Goal: Task Accomplishment & Management: Understand process/instructions

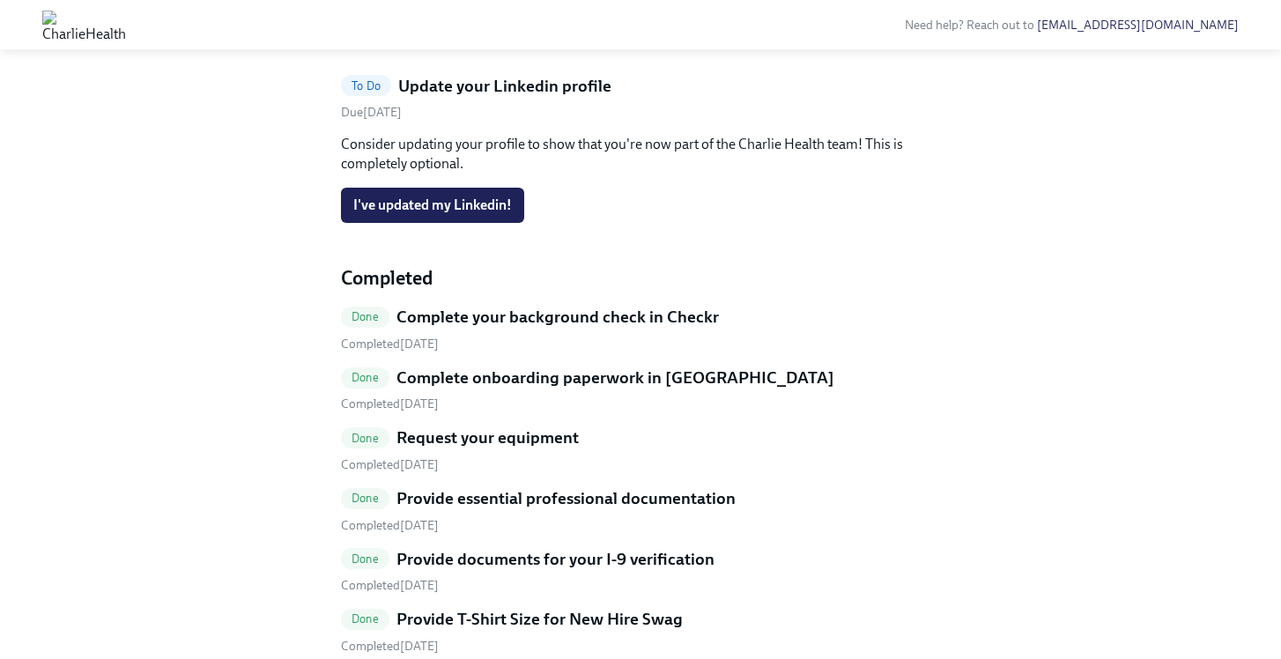
scroll to position [608, 0]
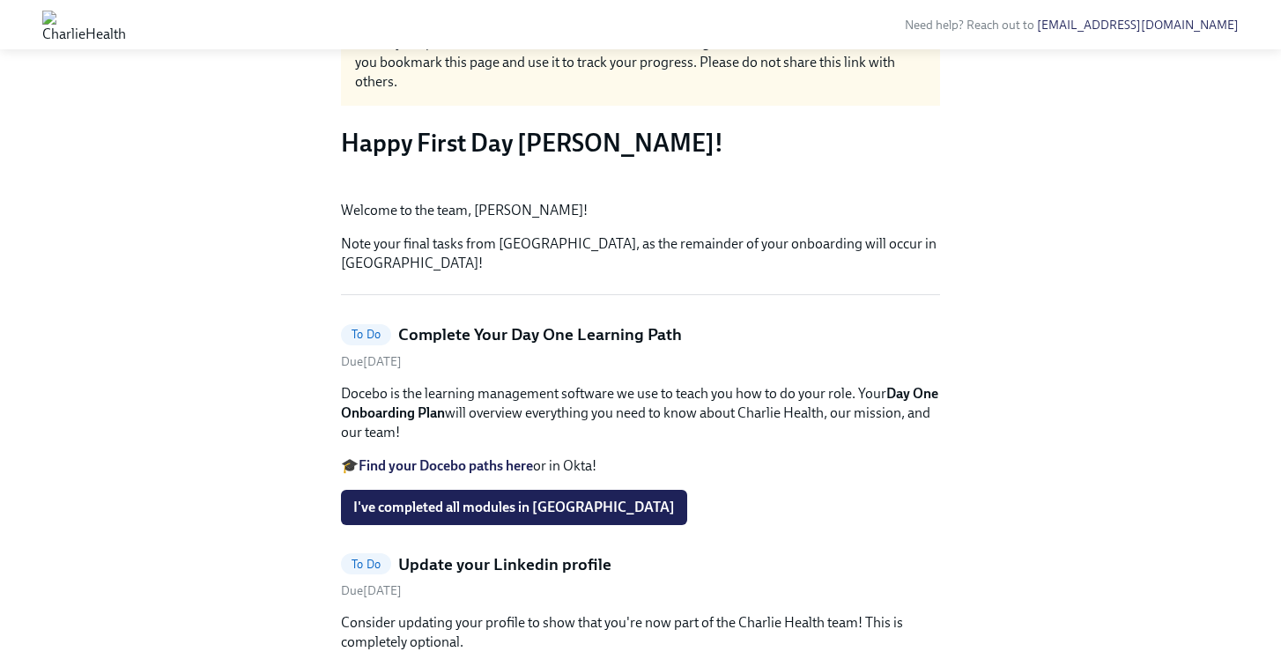
scroll to position [0, 0]
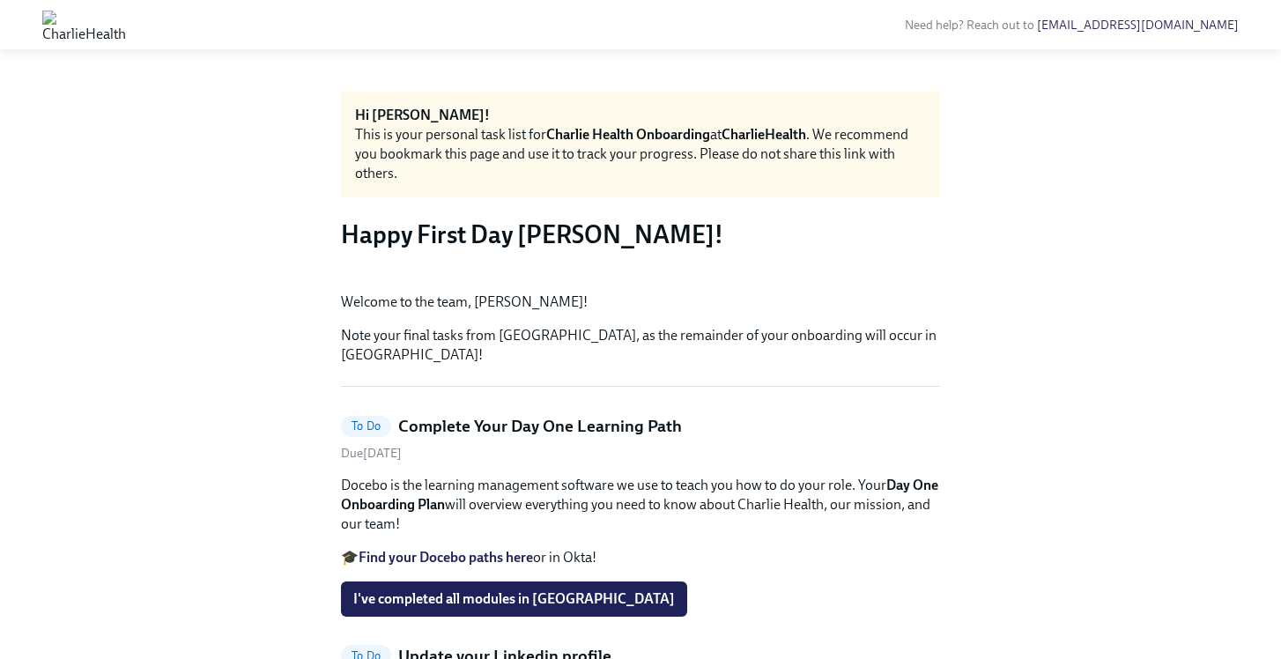
click at [854, 278] on button "Zoom image" at bounding box center [640, 278] width 599 height 0
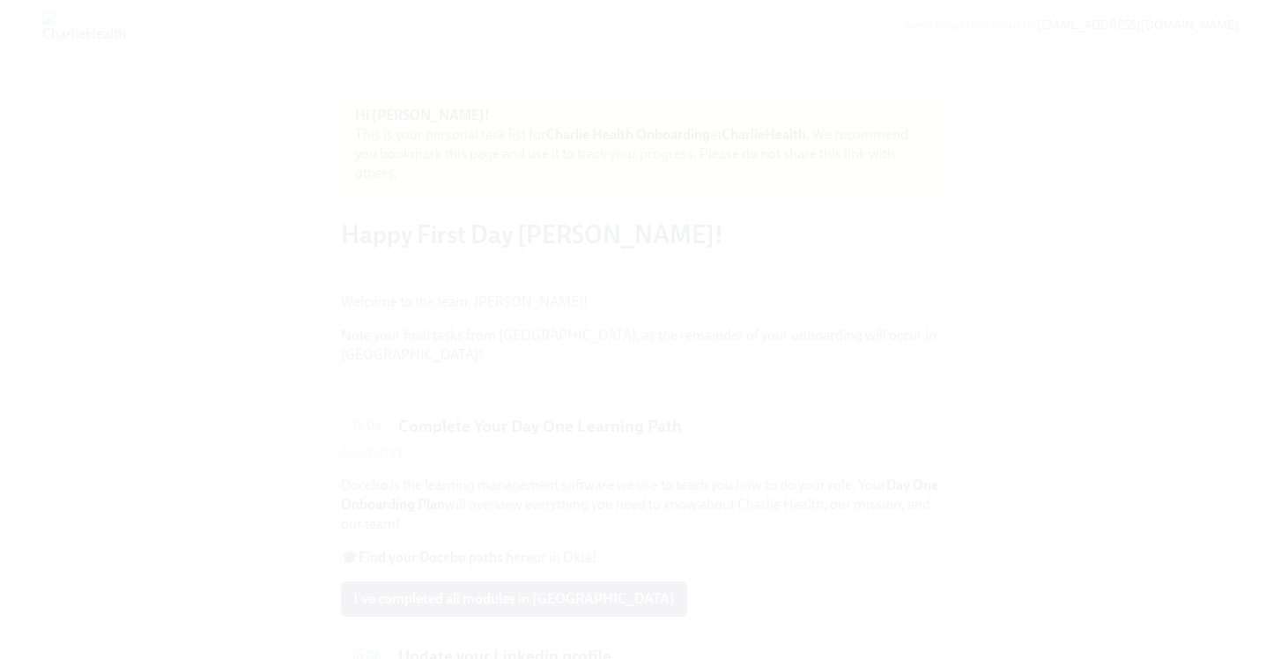
click at [869, 307] on button "Unzoom image" at bounding box center [640, 329] width 1281 height 659
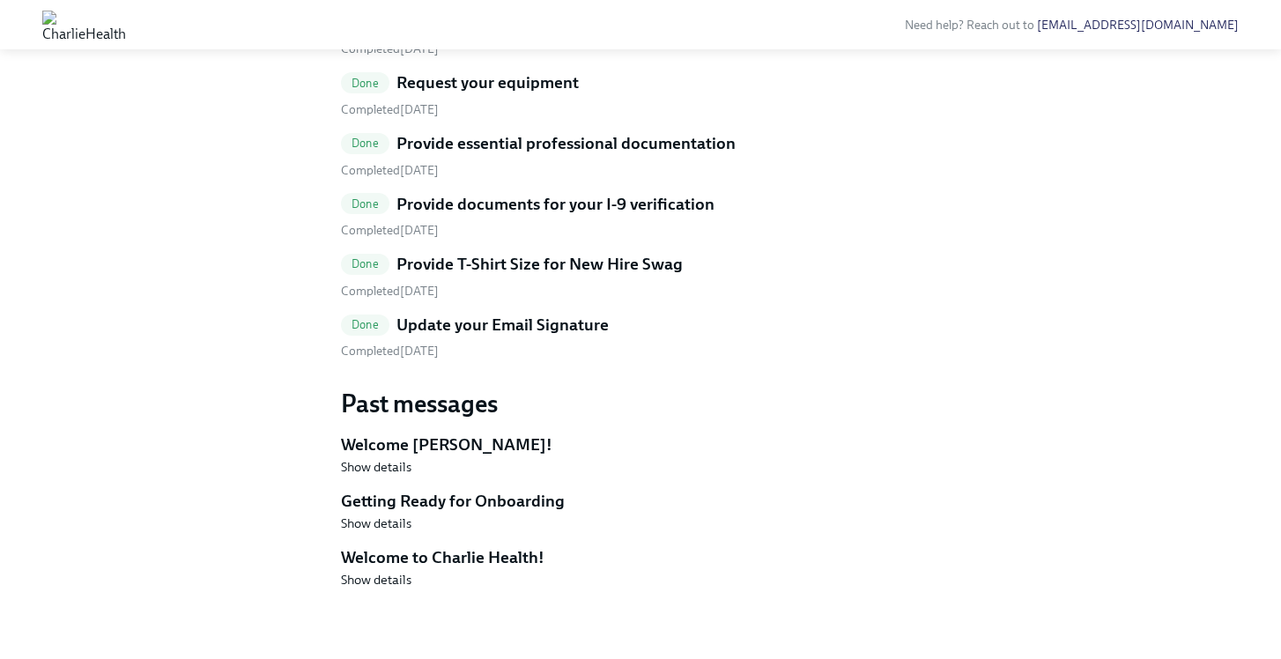
scroll to position [1134, 0]
